Goal: Information Seeking & Learning: Understand process/instructions

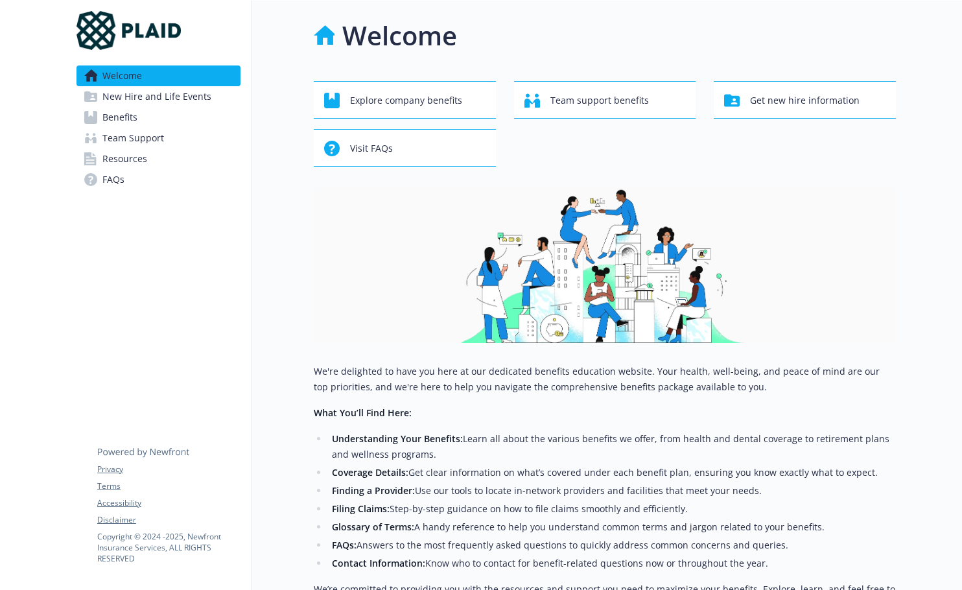
click at [126, 119] on span "Benefits" at bounding box center [119, 117] width 35 height 21
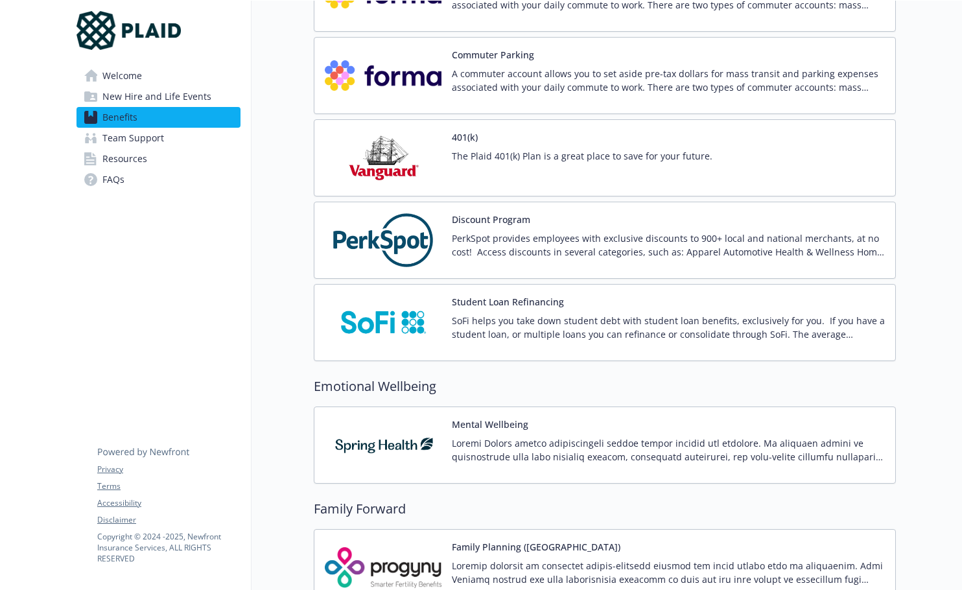
click at [404, 243] on img at bounding box center [383, 240] width 117 height 55
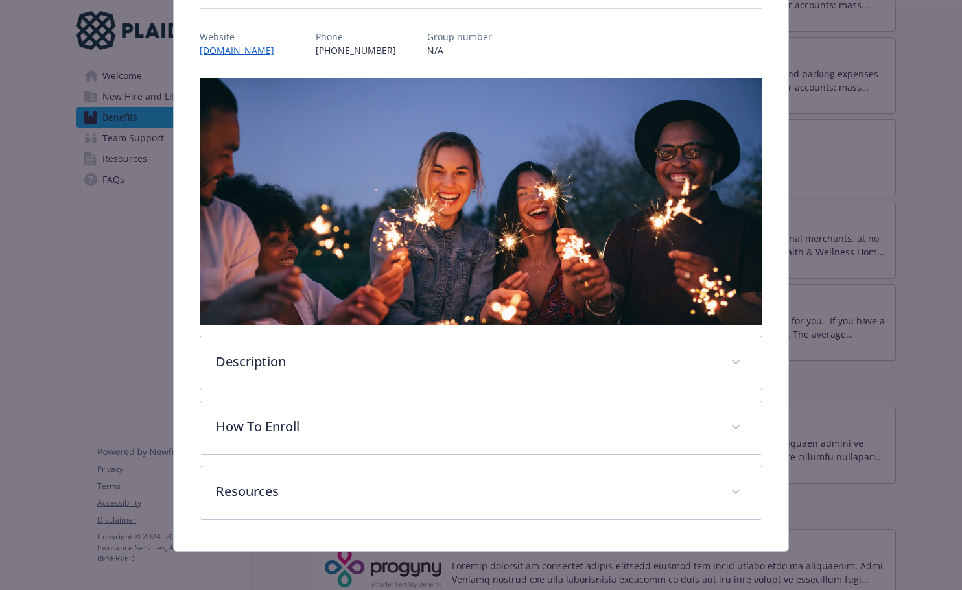
scroll to position [141, 0]
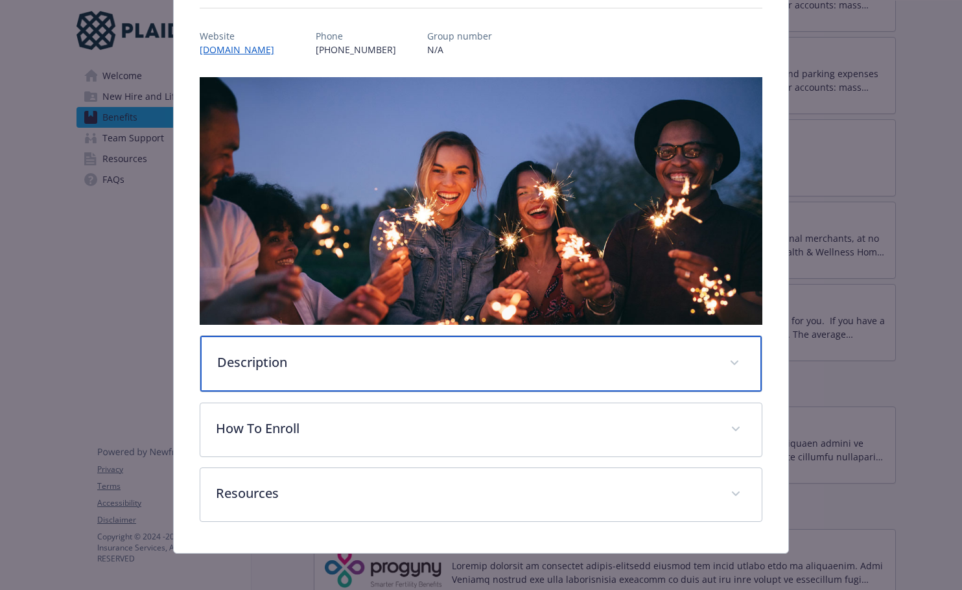
click at [283, 368] on div "Description" at bounding box center [480, 364] width 561 height 56
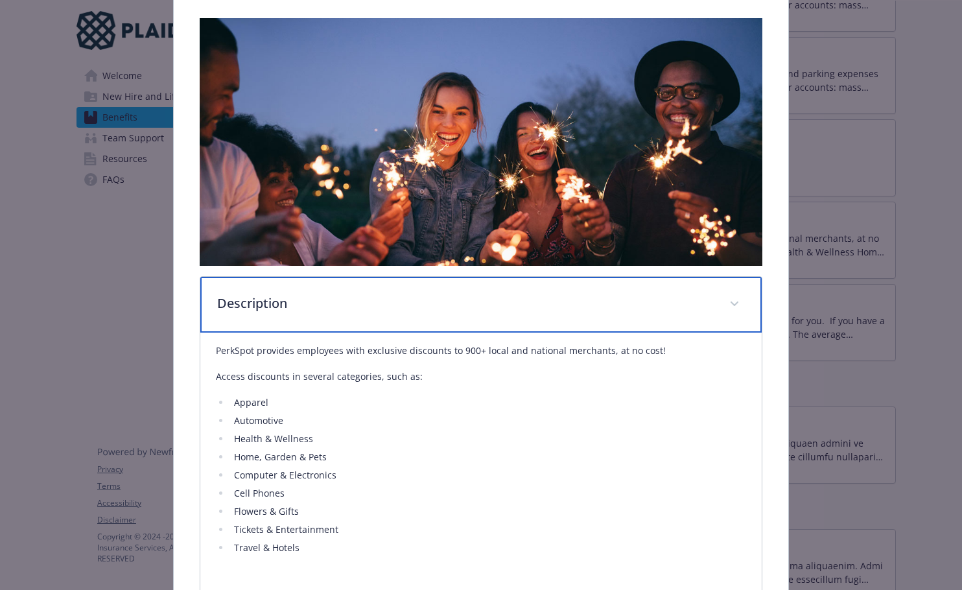
scroll to position [401, 0]
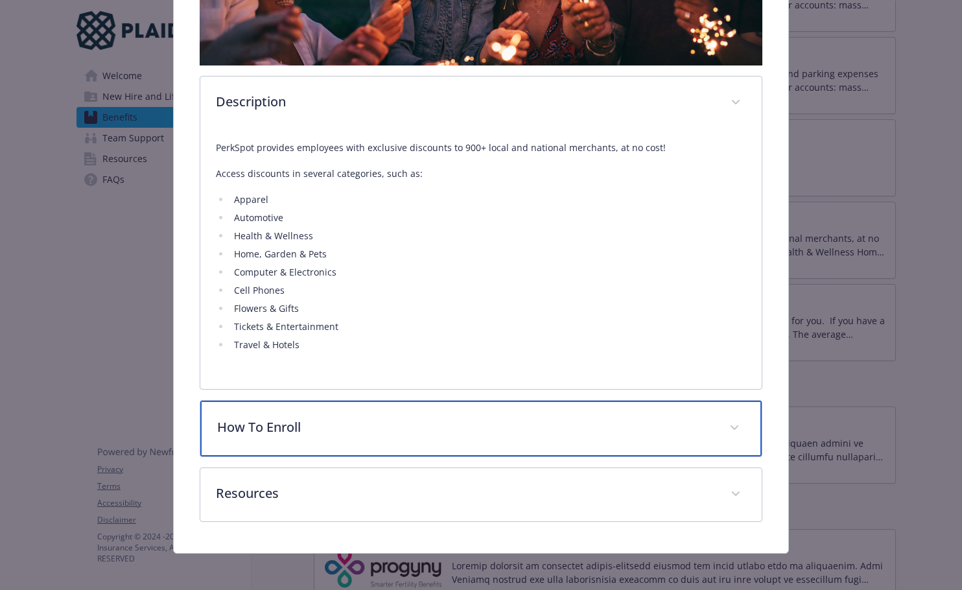
click at [283, 425] on p "How To Enroll" at bounding box center [465, 426] width 496 height 19
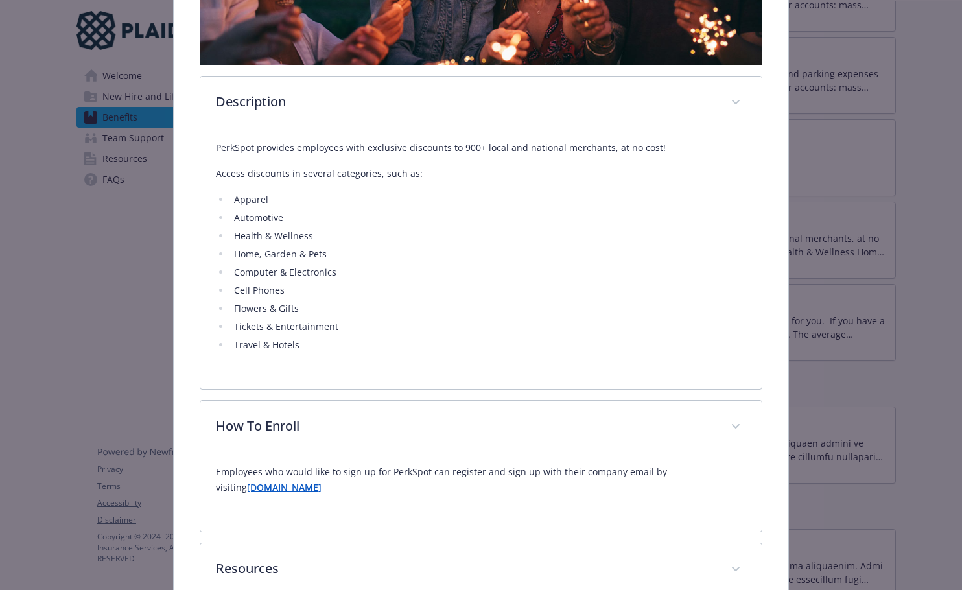
click at [312, 346] on li "Travel & Hotels" at bounding box center [488, 345] width 516 height 16
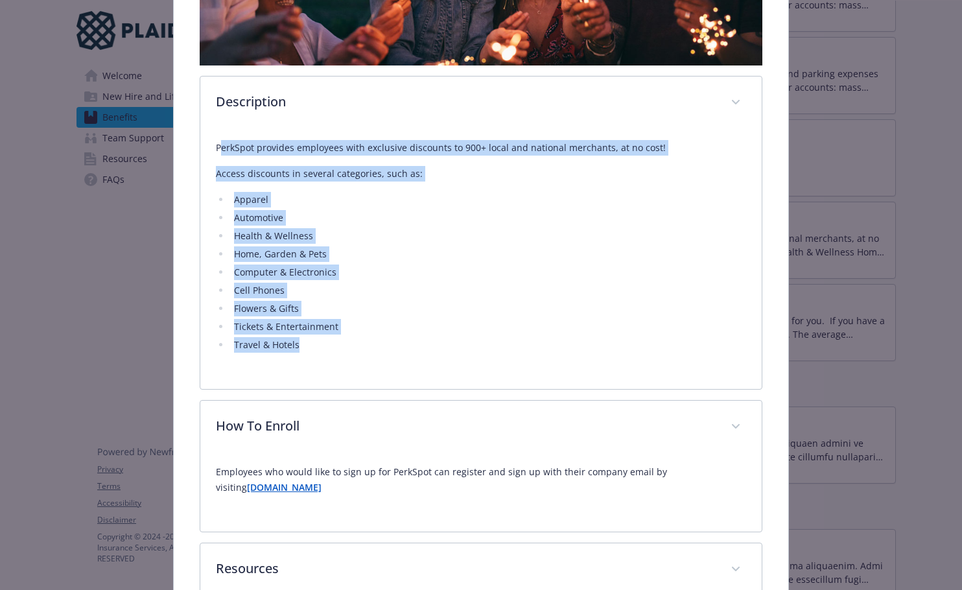
drag, startPoint x: 220, startPoint y: 144, endPoint x: 320, endPoint y: 356, distance: 234.6
click at [320, 356] on div "PerkSpot provides employees with exclusive discounts to 900+ local and national…" at bounding box center [481, 252] width 530 height 244
drag, startPoint x: 212, startPoint y: 142, endPoint x: 305, endPoint y: 342, distance: 220.7
click at [305, 342] on div "PerkSpot provides employees with exclusive discounts to 900+ local and national…" at bounding box center [480, 259] width 561 height 259
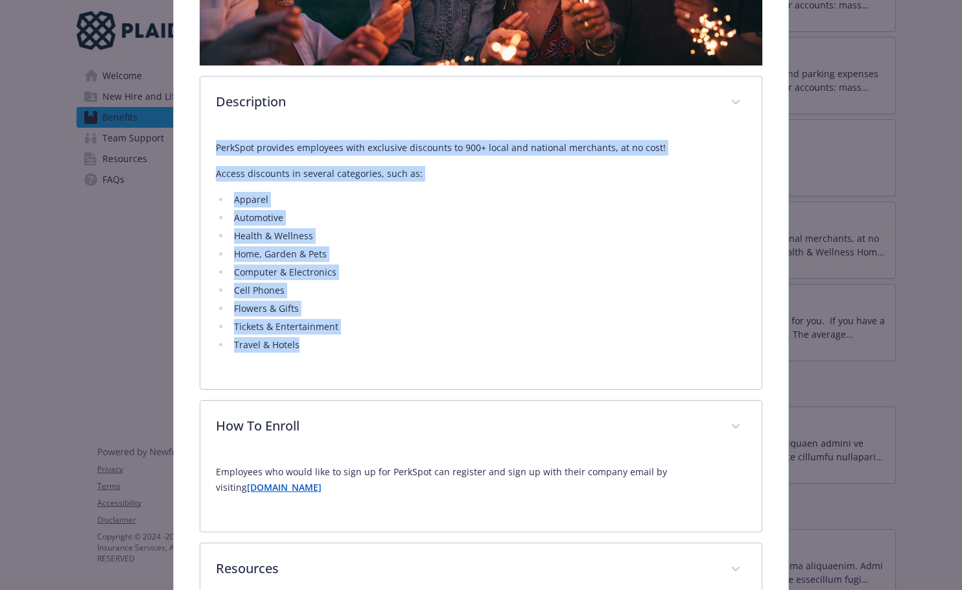
click at [305, 342] on li "Travel & Hotels" at bounding box center [488, 345] width 516 height 16
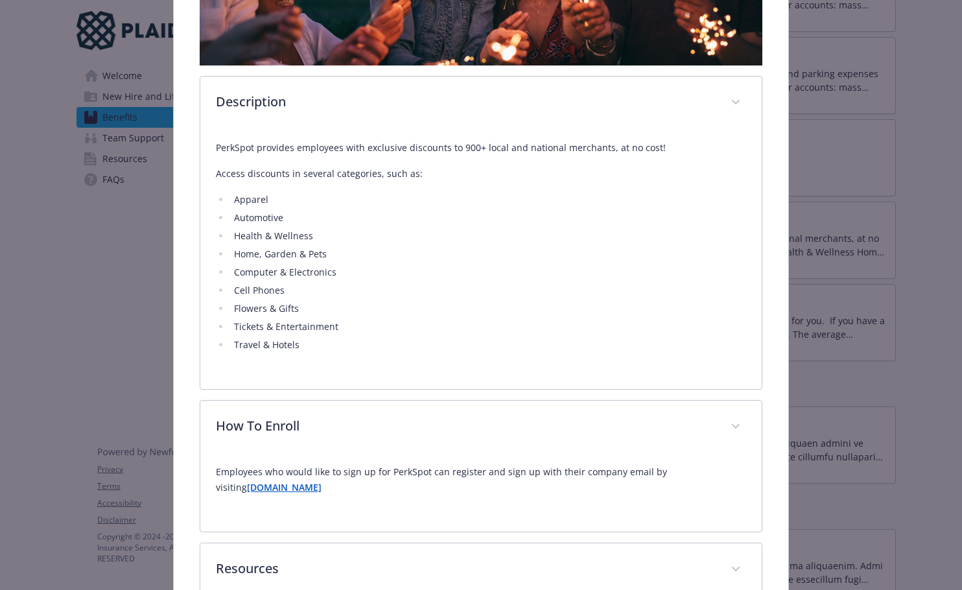
click at [394, 348] on li "Travel & Hotels" at bounding box center [488, 345] width 516 height 16
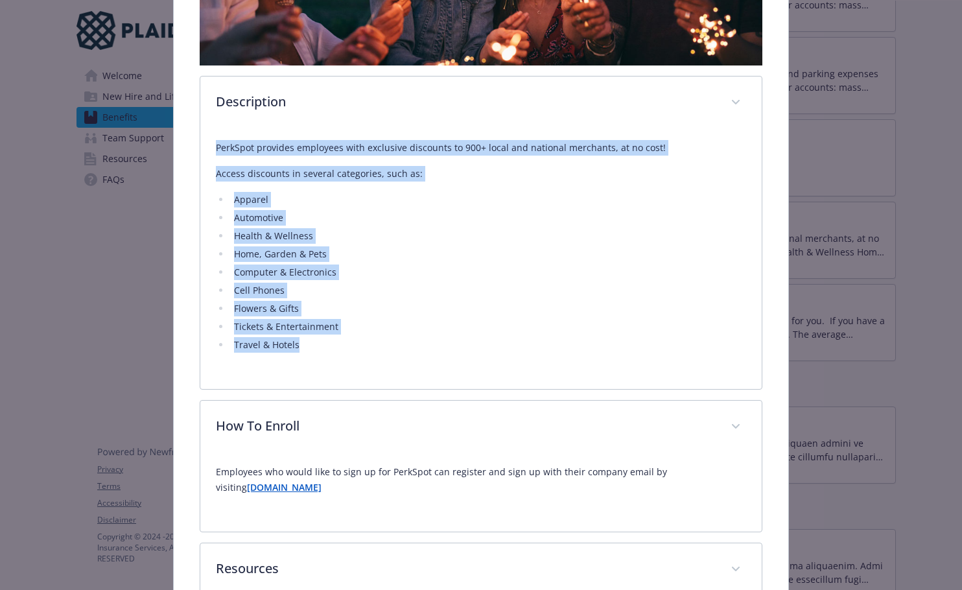
drag, startPoint x: 323, startPoint y: 346, endPoint x: 214, endPoint y: 143, distance: 230.8
click at [216, 143] on div "PerkSpot provides employees with exclusive discounts to 900+ local and national…" at bounding box center [481, 246] width 530 height 213
copy div "PerkSpot provides employees with exclusive discounts to 900+ local and national…"
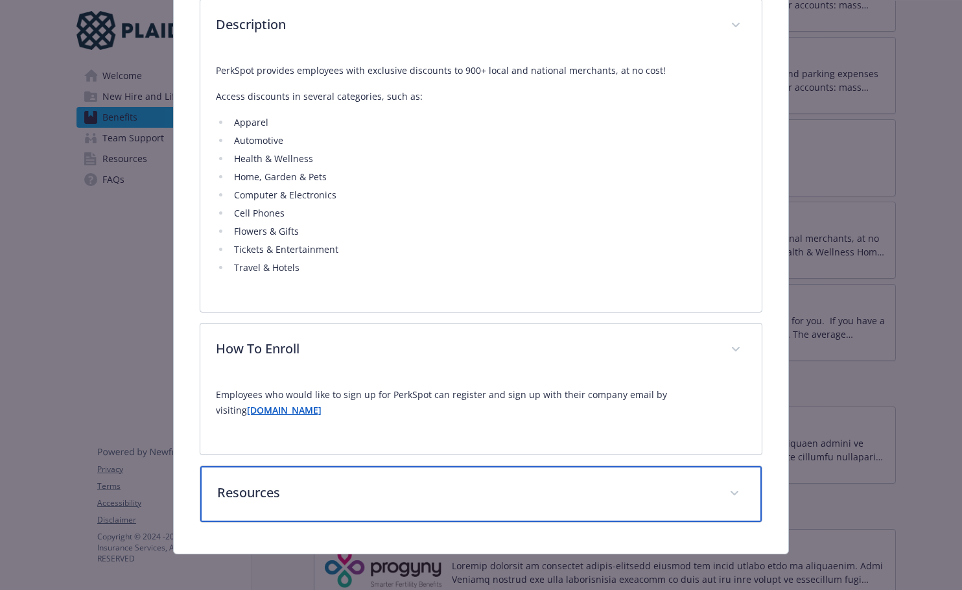
click at [305, 508] on div "Resources" at bounding box center [480, 494] width 561 height 56
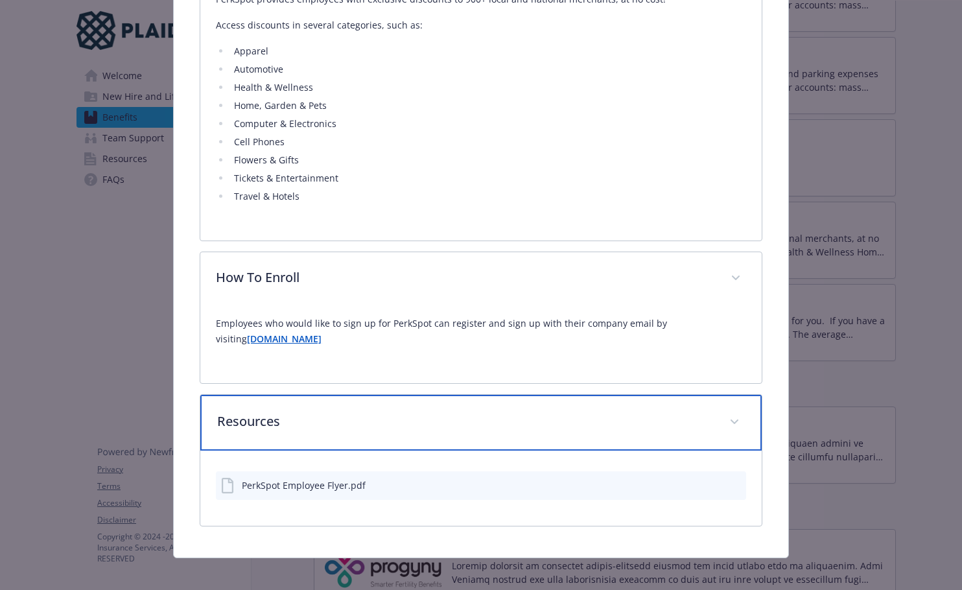
scroll to position [555, 0]
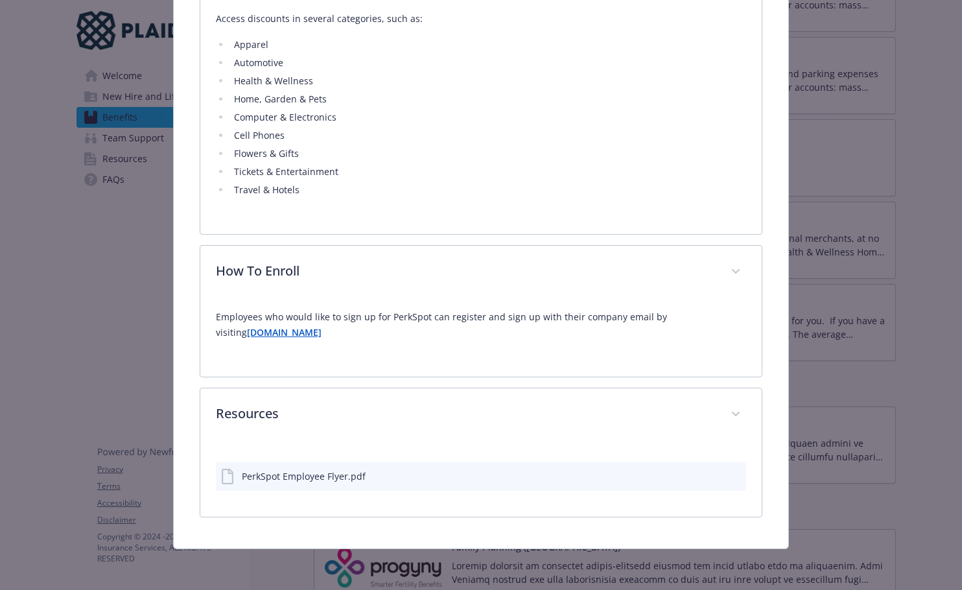
click at [730, 473] on icon "preview file" at bounding box center [734, 475] width 12 height 9
